Goal: Task Accomplishment & Management: Manage account settings

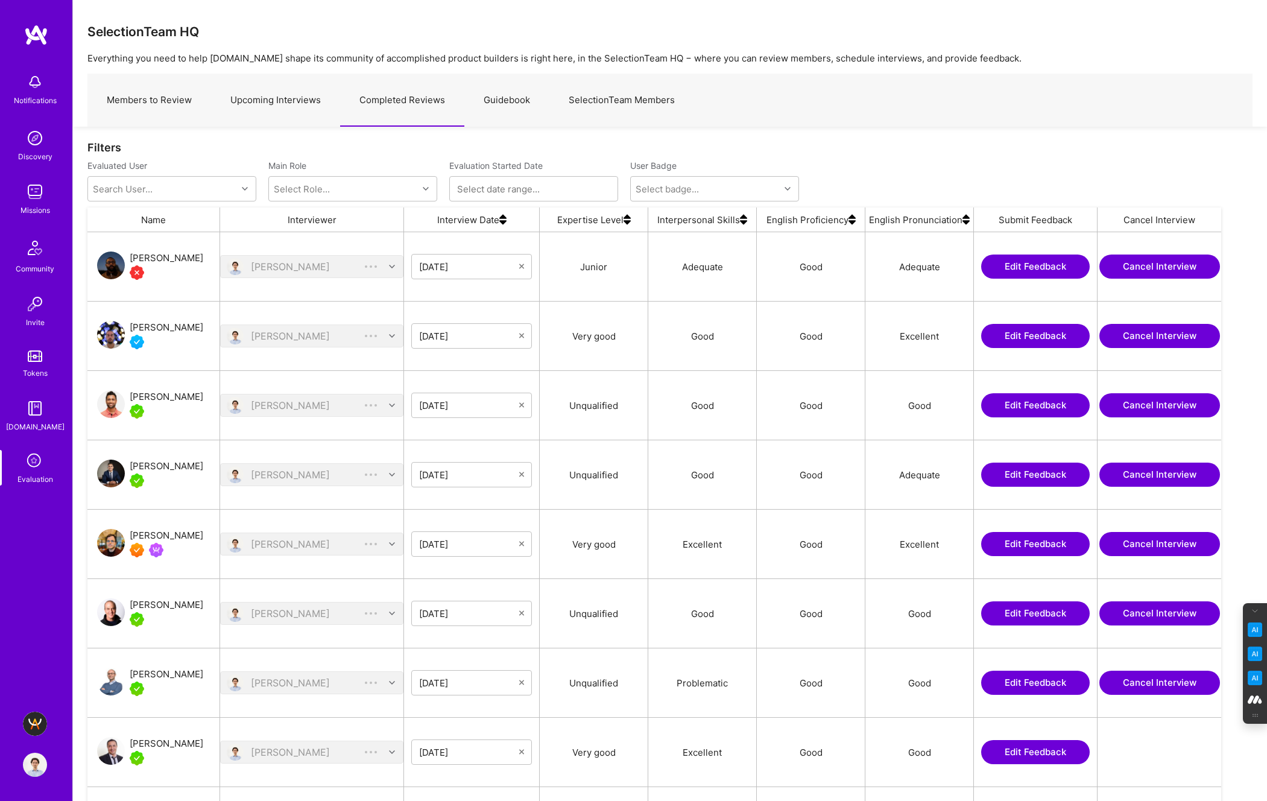
scroll to position [674, 1134]
click at [503, 223] on img at bounding box center [502, 220] width 7 height 24
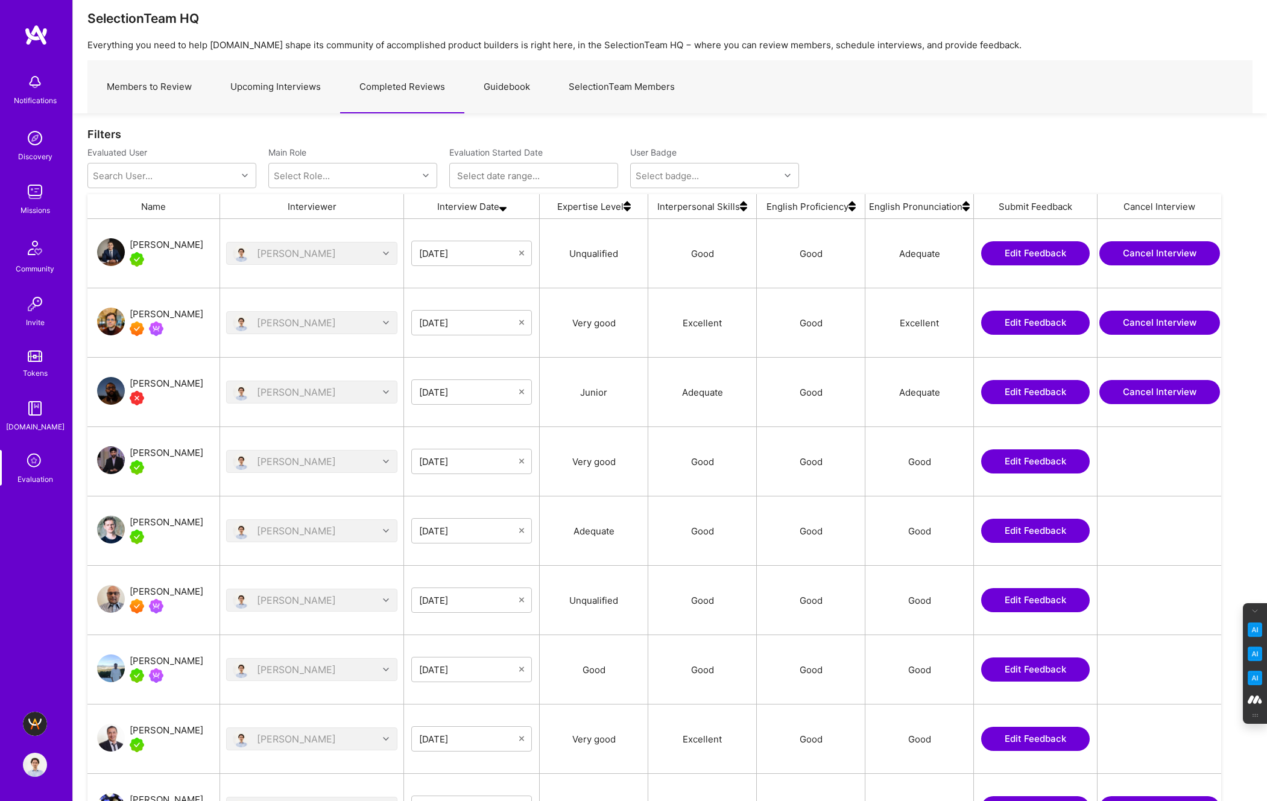
click at [34, 773] on img at bounding box center [35, 765] width 24 height 24
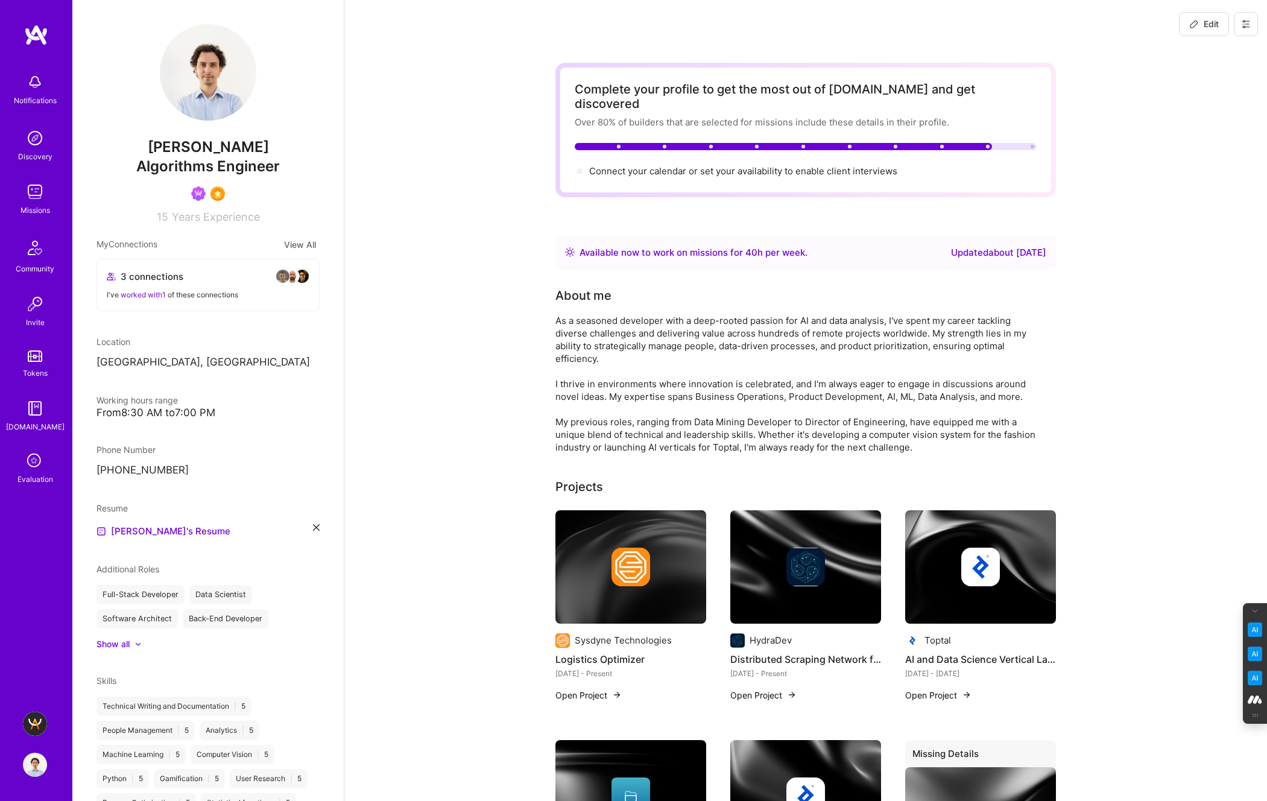
click at [1243, 21] on icon at bounding box center [1246, 24] width 7 height 7
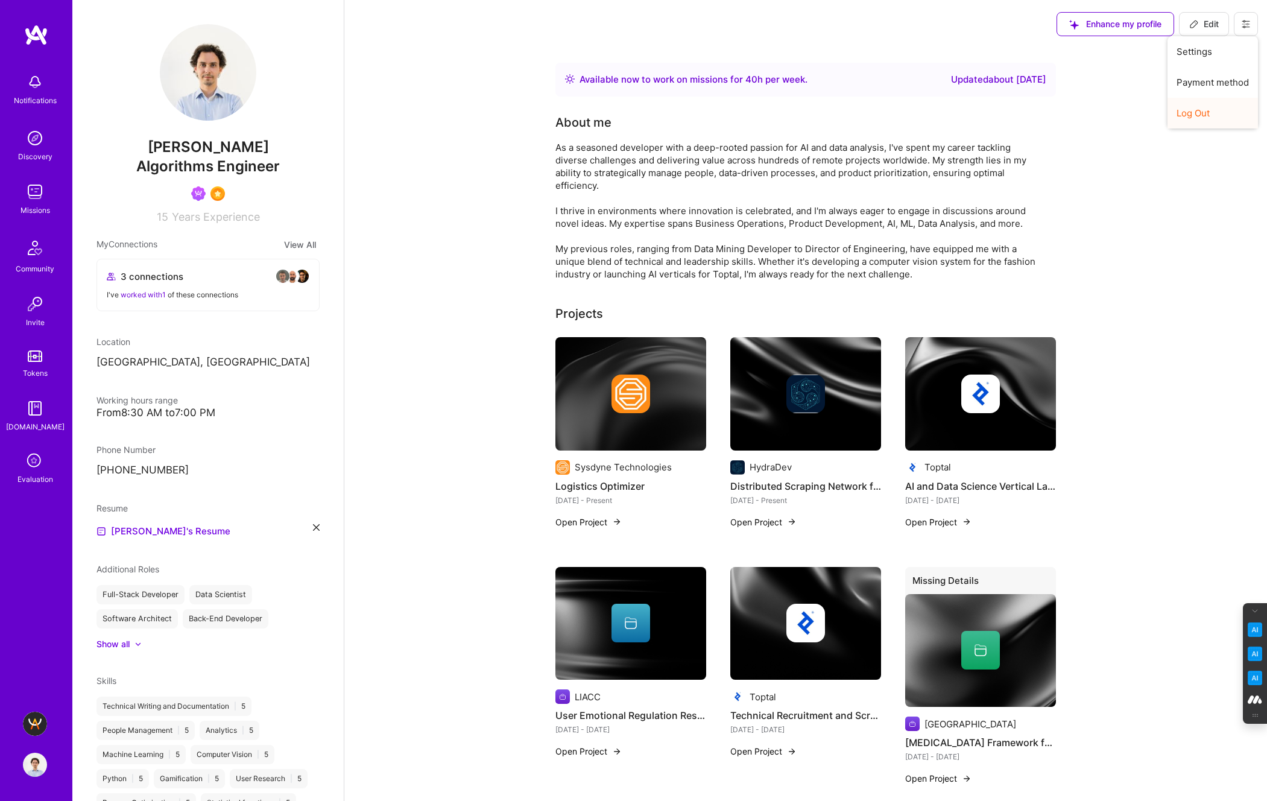
click at [1201, 122] on button "Log Out" at bounding box center [1213, 113] width 90 height 31
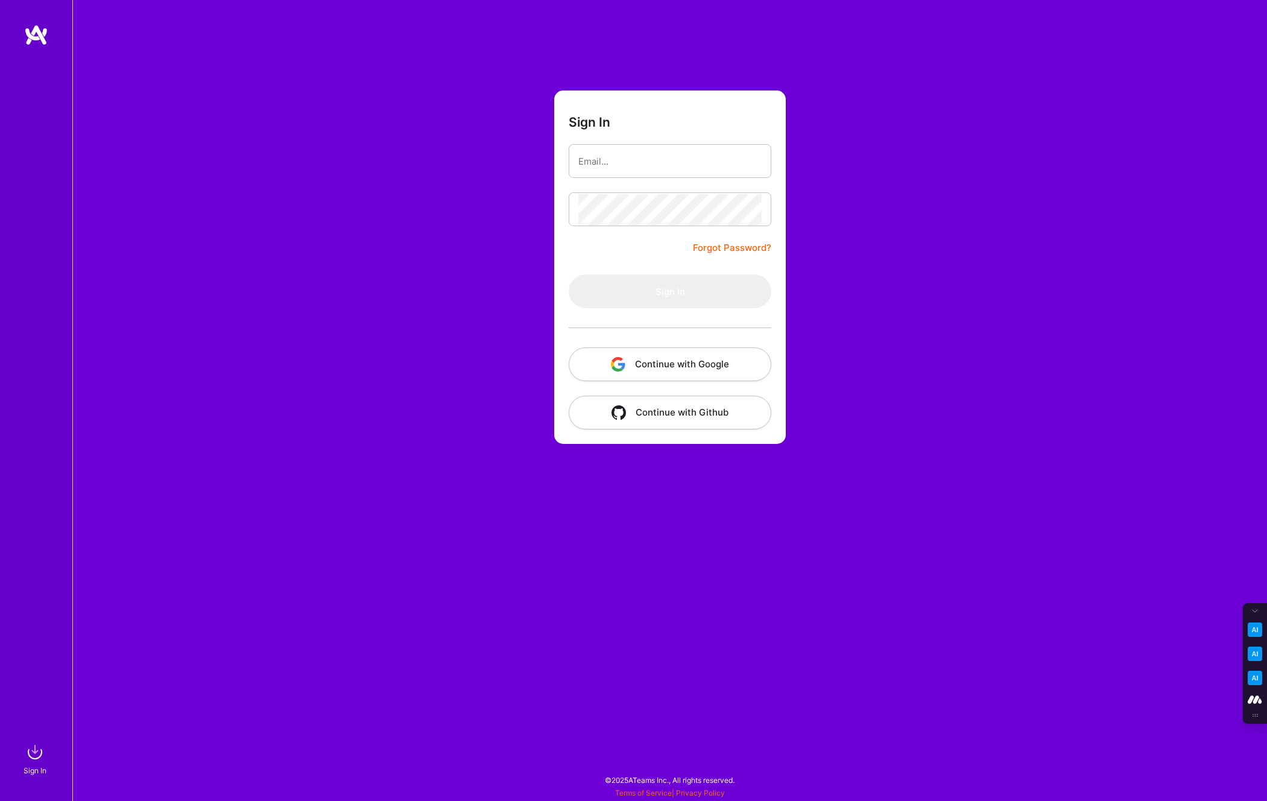
type input "[PERSON_NAME][EMAIL_ADDRESS][DOMAIN_NAME]"
click at [681, 363] on button "Continue with Google" at bounding box center [670, 364] width 203 height 34
